Goal: Task Accomplishment & Management: Use online tool/utility

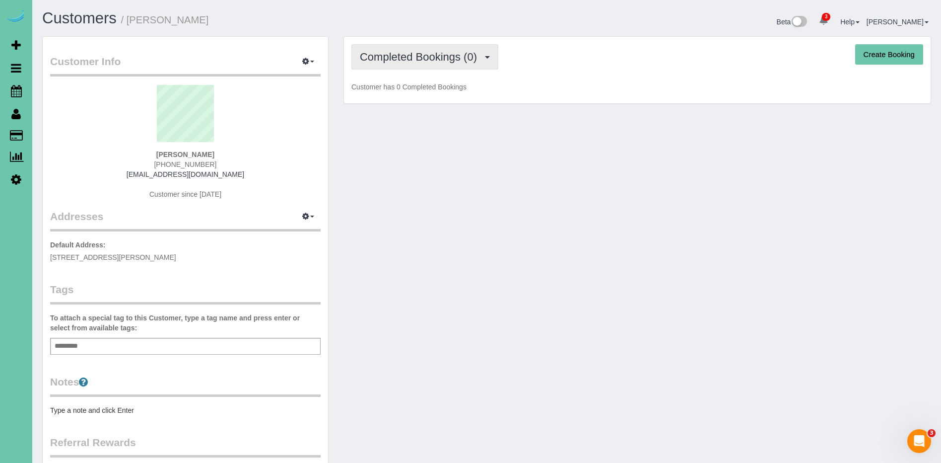
drag, startPoint x: 434, startPoint y: 56, endPoint x: 432, endPoint y: 61, distance: 5.7
click at [434, 55] on span "Completed Bookings (0)" at bounding box center [421, 57] width 122 height 12
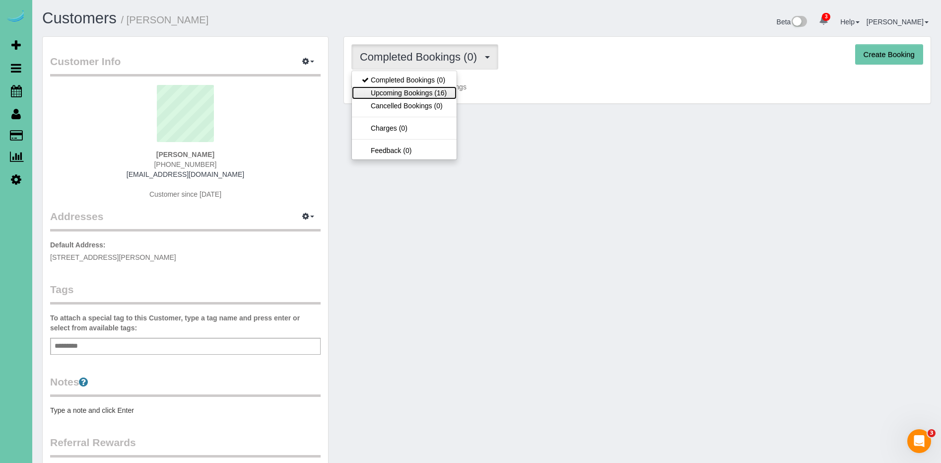
click at [431, 93] on link "Upcoming Bookings (16)" at bounding box center [404, 92] width 105 height 13
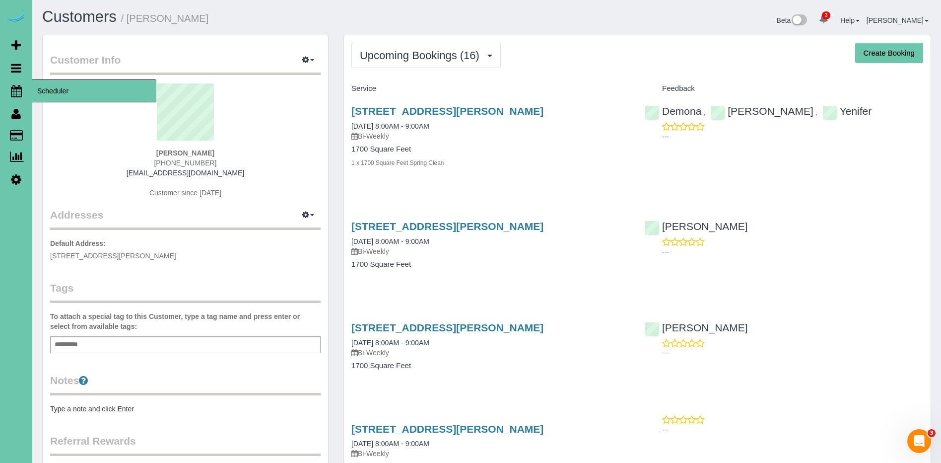
scroll to position [1, 0]
click at [83, 90] on span "Scheduler" at bounding box center [94, 90] width 124 height 23
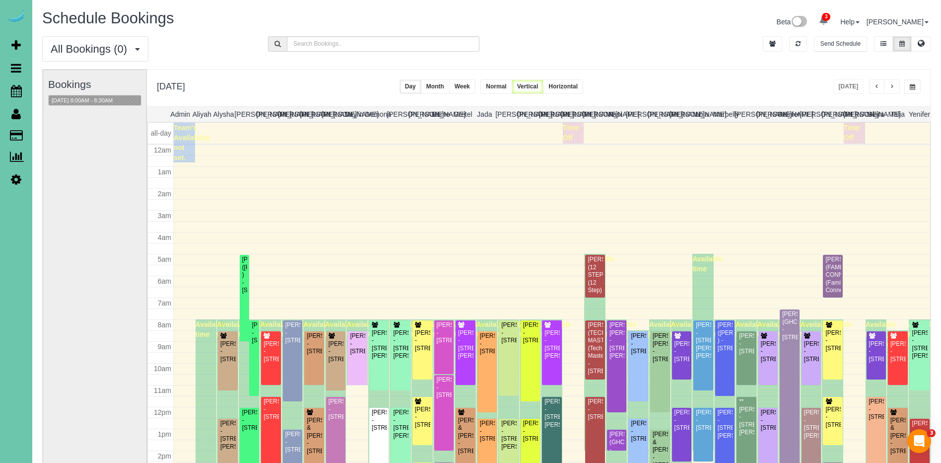
scroll to position [132, 0]
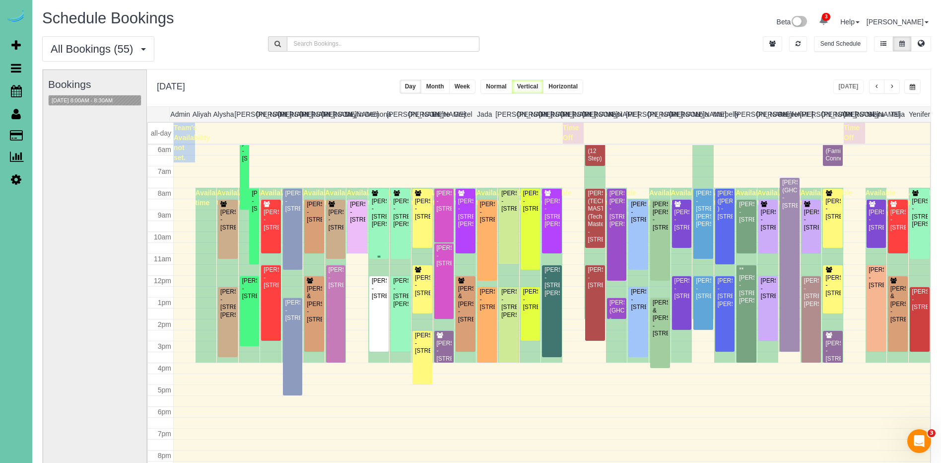
click at [376, 219] on div "[PERSON_NAME] - [STREET_ADDRESS][PERSON_NAME]" at bounding box center [378, 213] width 15 height 31
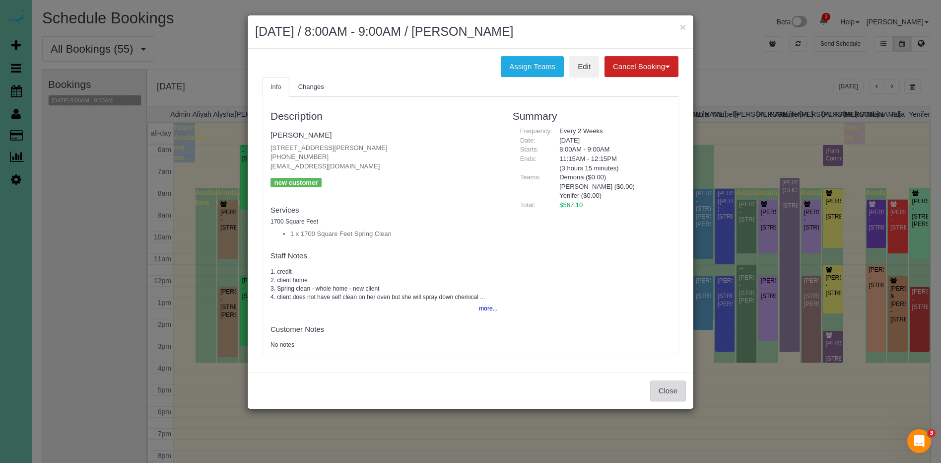
drag, startPoint x: 674, startPoint y: 393, endPoint x: 791, endPoint y: 227, distance: 202.7
click at [674, 393] on button "Close" at bounding box center [668, 390] width 36 height 21
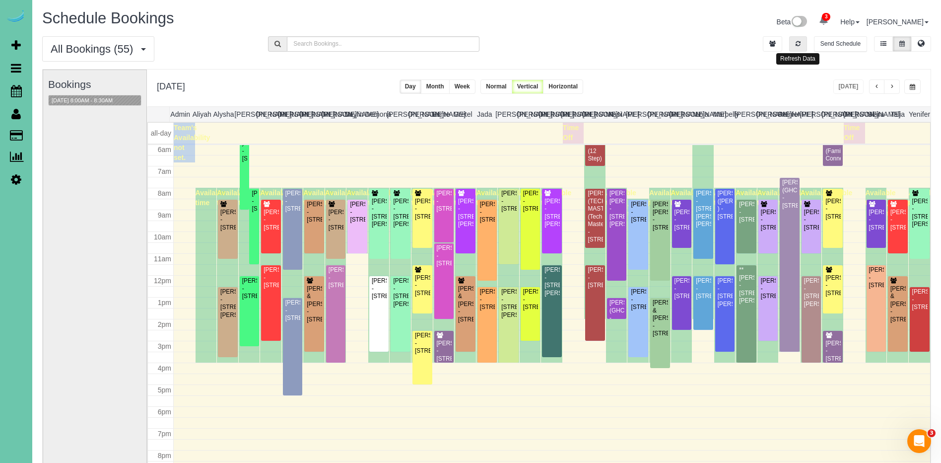
click at [802, 44] on button "button" at bounding box center [798, 43] width 18 height 15
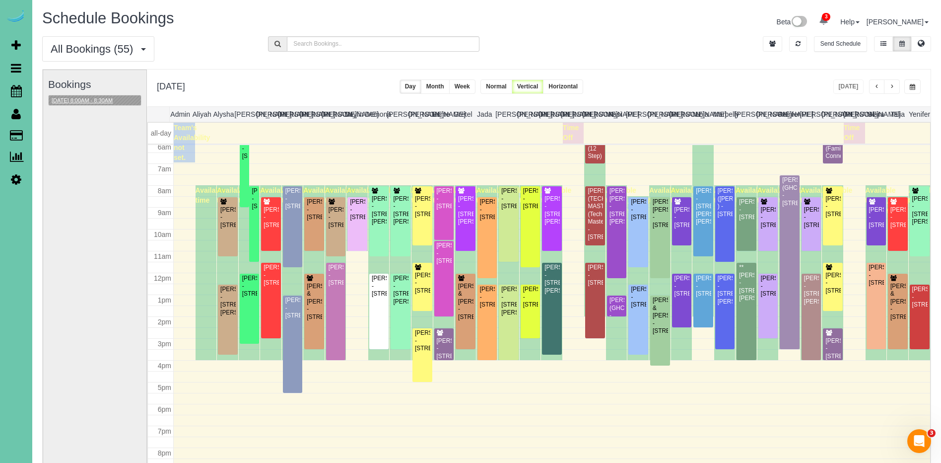
click at [63, 100] on button "[DATE] 8:00AM - 8:30AM" at bounding box center [82, 100] width 67 height 10
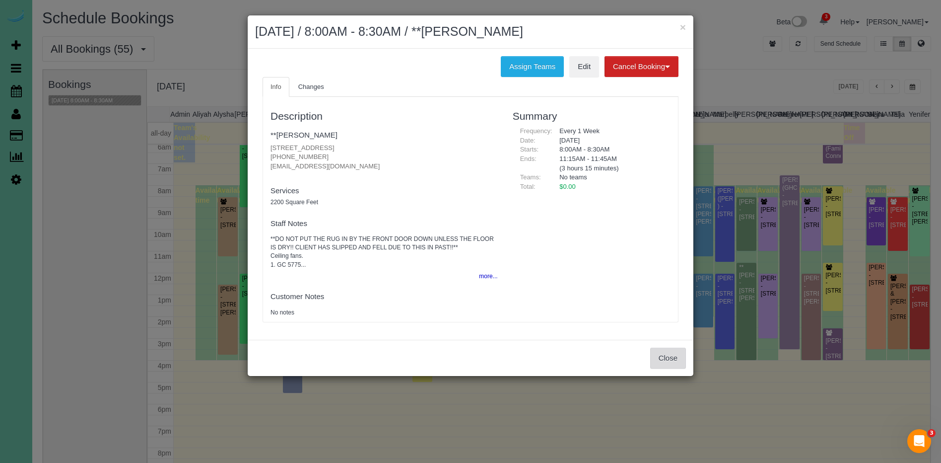
drag, startPoint x: 667, startPoint y: 350, endPoint x: 661, endPoint y: 348, distance: 6.5
click at [667, 350] on button "Close" at bounding box center [668, 357] width 36 height 21
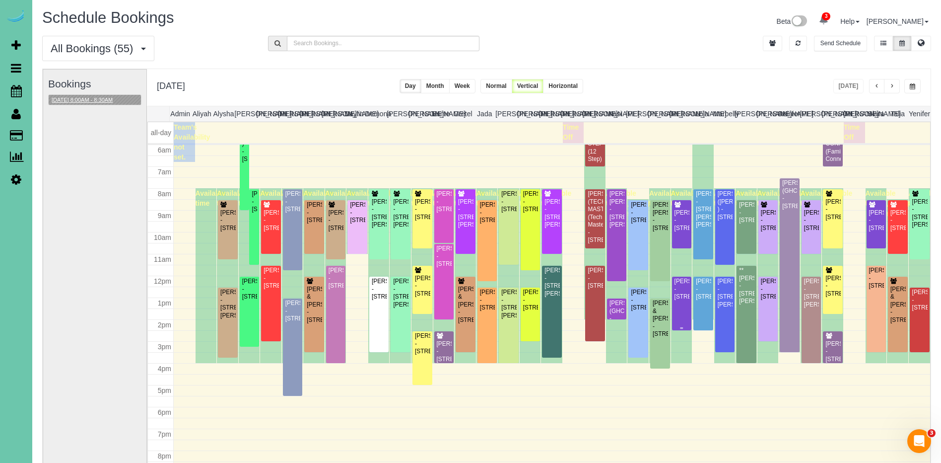
scroll to position [0, 0]
click at [890, 85] on span "button" at bounding box center [891, 87] width 5 height 6
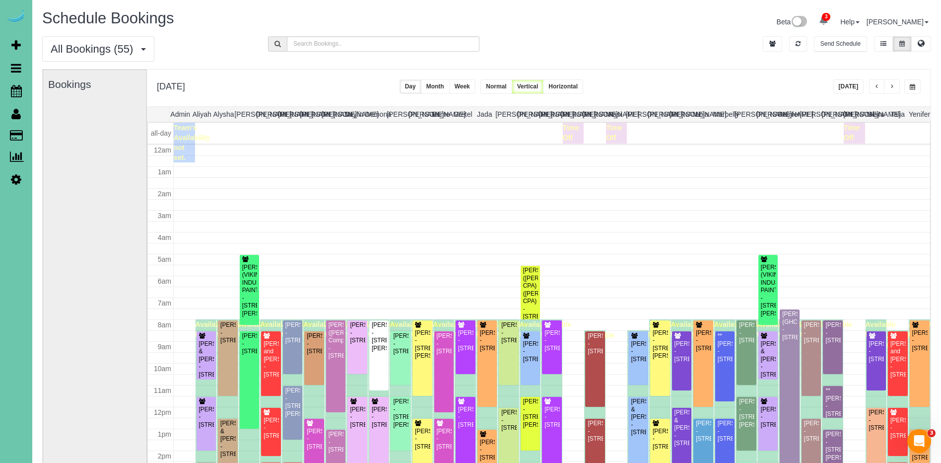
scroll to position [132, 0]
